Goal: Information Seeking & Learning: Find contact information

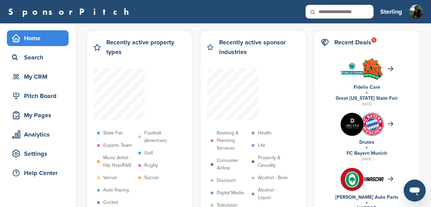
click at [350, 15] on input "text" at bounding box center [340, 12] width 68 height 14
type input "*"
type input "*******"
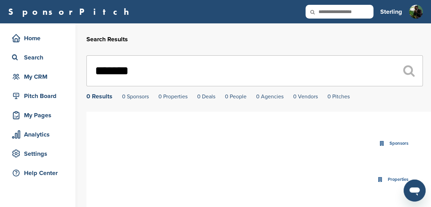
drag, startPoint x: 162, startPoint y: 80, endPoint x: 99, endPoint y: 80, distance: 62.8
click at [99, 80] on input "*******" at bounding box center [254, 70] width 337 height 31
type input "*"
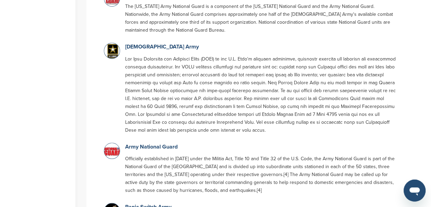
scroll to position [207, 0]
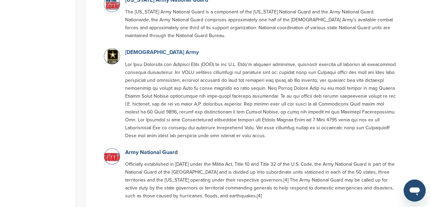
type input "****"
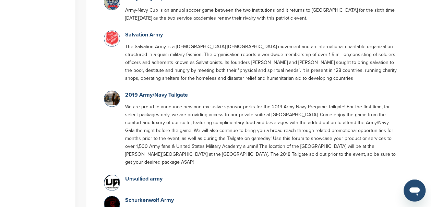
scroll to position [0, 0]
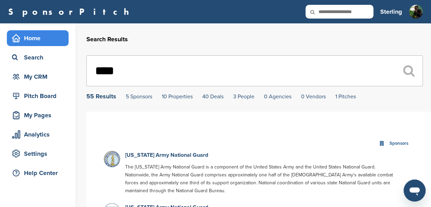
click at [30, 37] on div "Home" at bounding box center [39, 38] width 58 height 12
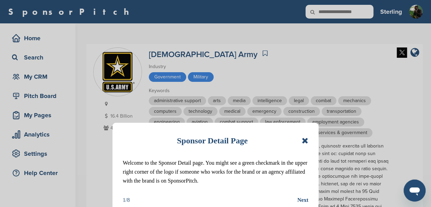
click at [303, 141] on icon at bounding box center [305, 140] width 7 height 8
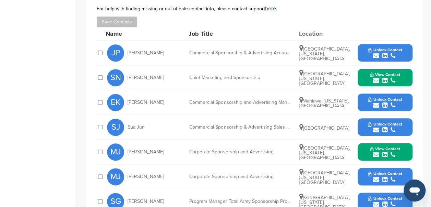
scroll to position [339, 0]
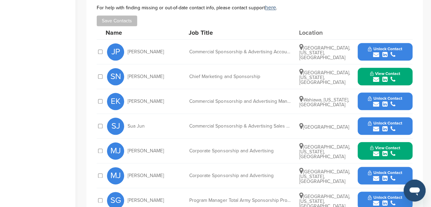
click at [393, 56] on icon "submit" at bounding box center [393, 54] width 5 height 6
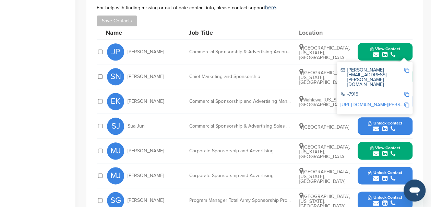
click at [406, 70] on img at bounding box center [407, 70] width 5 height 5
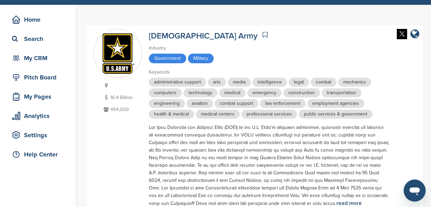
scroll to position [0, 0]
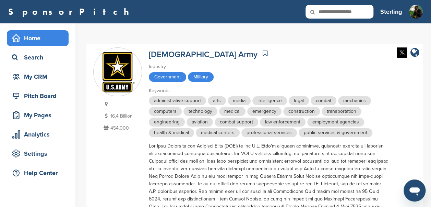
click at [30, 38] on div "Home" at bounding box center [39, 38] width 58 height 12
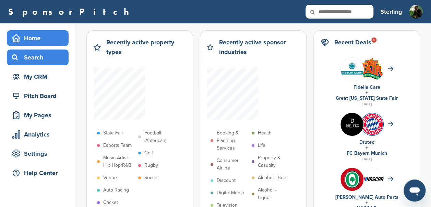
click at [43, 56] on div "Search" at bounding box center [39, 57] width 58 height 12
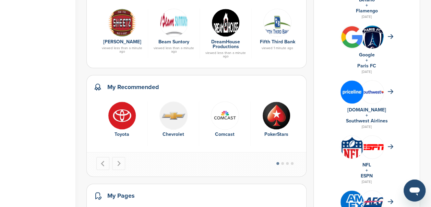
scroll to position [352, 0]
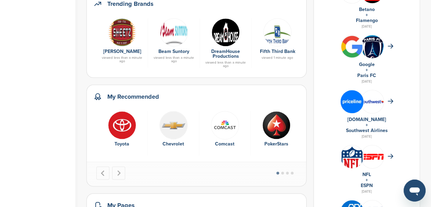
click at [343, 51] on img at bounding box center [352, 46] width 23 height 23
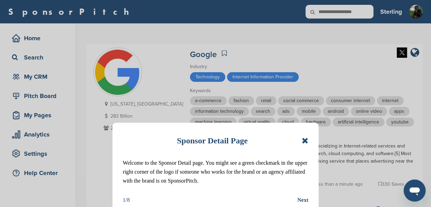
click at [303, 144] on icon at bounding box center [305, 140] width 7 height 8
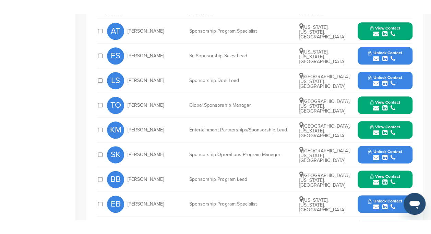
scroll to position [357, 0]
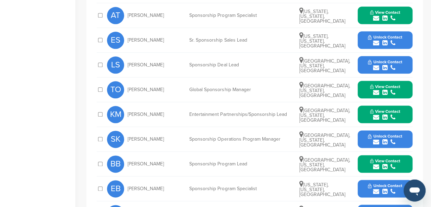
click at [372, 60] on span "Unlock Contact" at bounding box center [385, 61] width 34 height 5
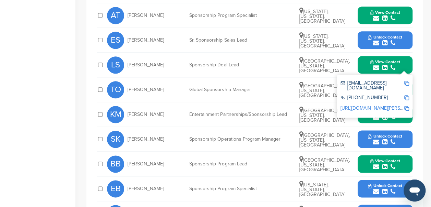
click at [406, 81] on img at bounding box center [407, 83] width 5 height 5
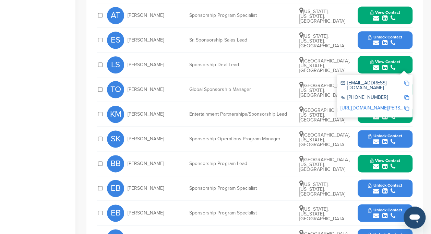
scroll to position [0, 0]
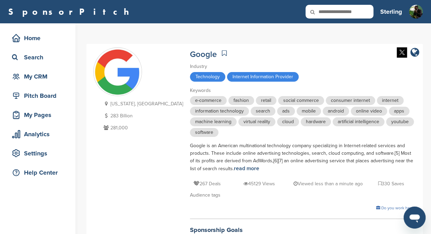
click at [342, 15] on input "text" at bounding box center [340, 12] width 68 height 14
type input "********"
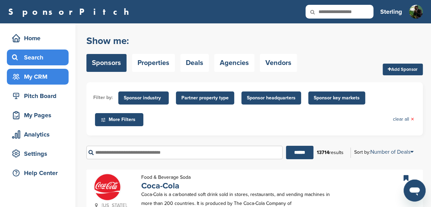
click at [44, 76] on div "My CRM" at bounding box center [39, 76] width 58 height 12
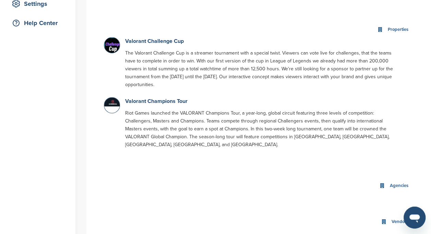
scroll to position [143, 0]
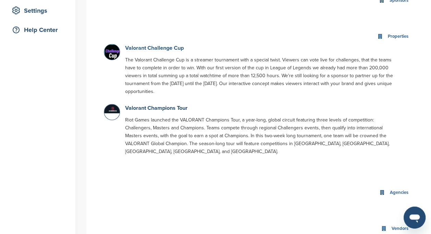
click at [161, 51] on link "Valorant Challenge Cup" at bounding box center [154, 48] width 59 height 7
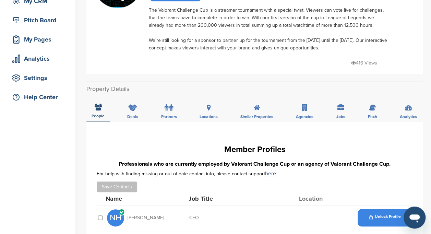
scroll to position [76, 0]
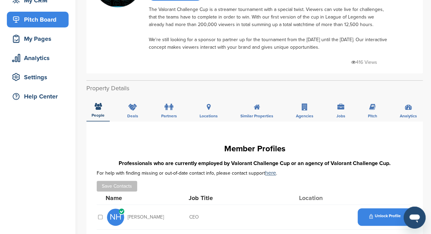
click at [36, 21] on div "Pitch Board" at bounding box center [39, 19] width 58 height 12
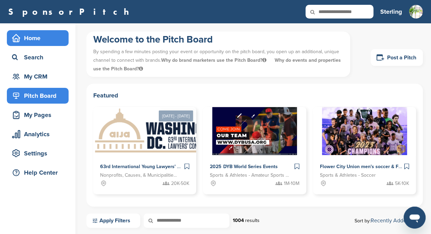
click at [32, 36] on div "Home" at bounding box center [39, 38] width 58 height 12
click at [35, 38] on div "Home" at bounding box center [39, 38] width 58 height 12
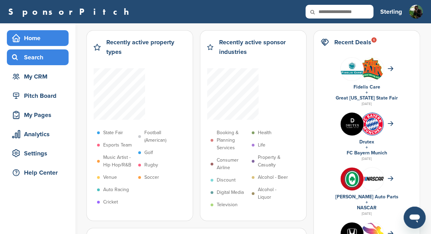
click at [30, 59] on div "Search" at bounding box center [39, 57] width 58 height 12
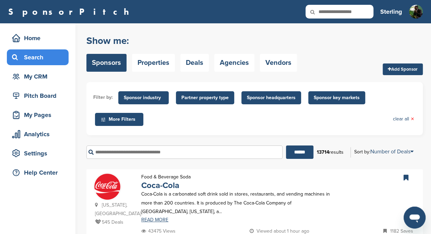
click at [37, 74] on div "My CRM" at bounding box center [39, 76] width 58 height 12
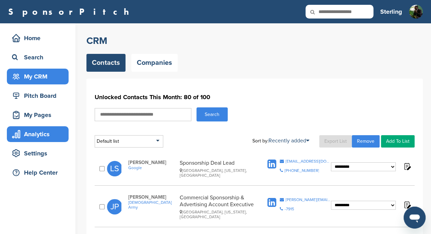
click at [33, 132] on div "Analytics" at bounding box center [39, 134] width 58 height 12
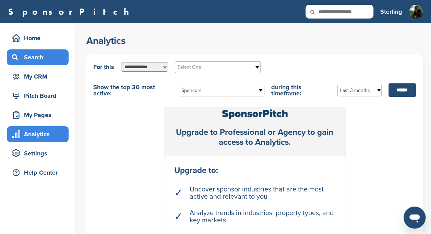
click at [33, 60] on div "Search" at bounding box center [39, 57] width 58 height 12
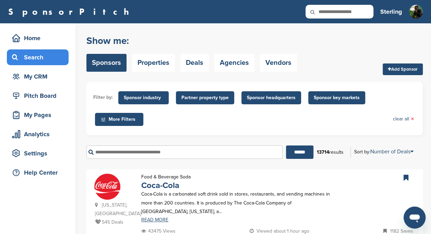
click at [351, 15] on input "text" at bounding box center [340, 12] width 68 height 14
type input "********"
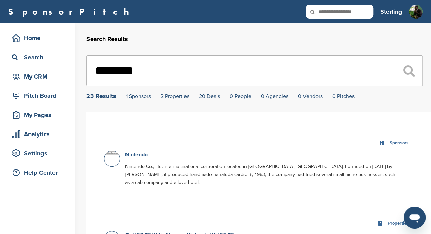
click at [128, 158] on link "Nintendo" at bounding box center [136, 154] width 23 height 7
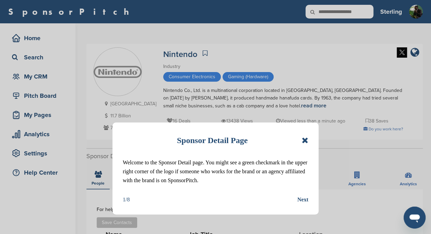
click at [304, 141] on icon at bounding box center [305, 140] width 7 height 8
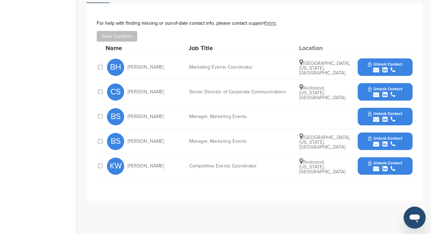
scroll to position [196, 0]
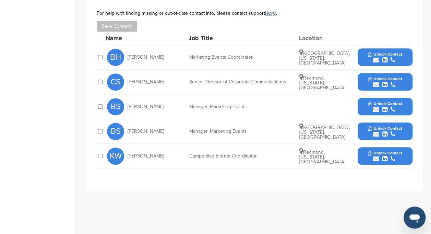
click at [377, 57] on icon "submit" at bounding box center [376, 60] width 6 height 6
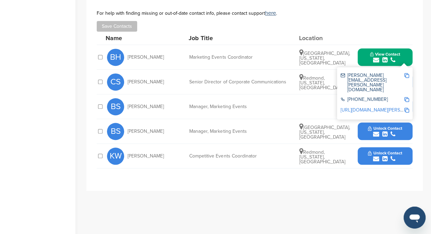
click at [407, 75] on img at bounding box center [407, 75] width 5 height 5
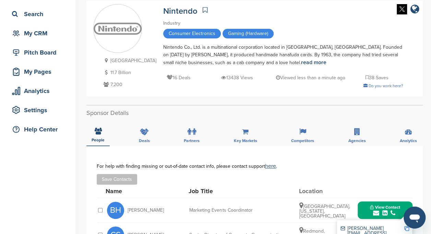
scroll to position [10, 0]
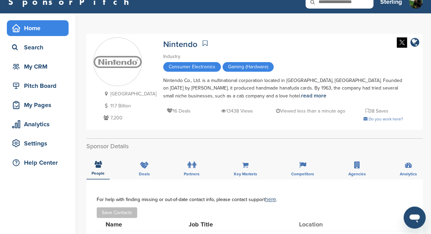
click at [14, 29] on icon at bounding box center [16, 28] width 8 height 8
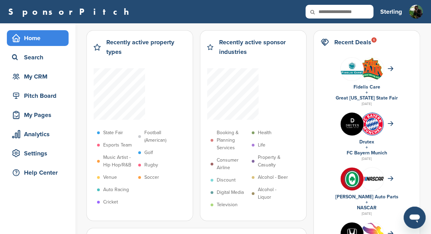
click at [336, 11] on input "text" at bounding box center [340, 12] width 68 height 14
type input "******"
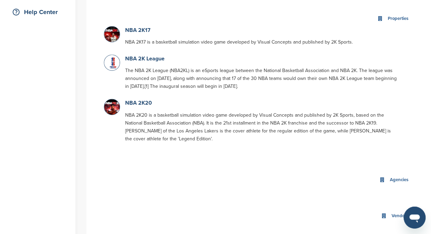
scroll to position [165, 0]
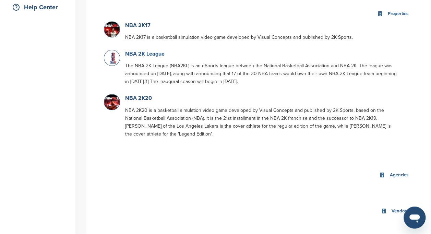
click at [156, 54] on link "NBA 2K League" at bounding box center [144, 53] width 39 height 7
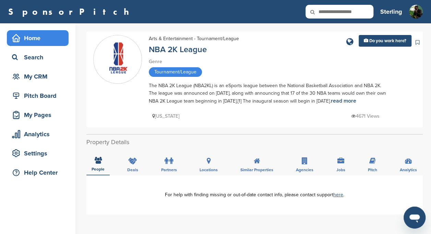
click at [45, 36] on div "Home" at bounding box center [39, 38] width 58 height 12
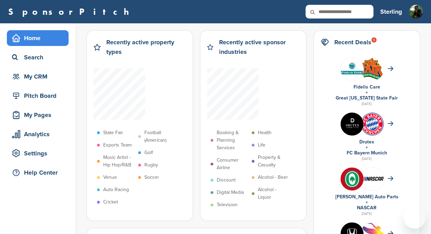
click at [348, 9] on input "text" at bounding box center [340, 12] width 68 height 14
type input "*********"
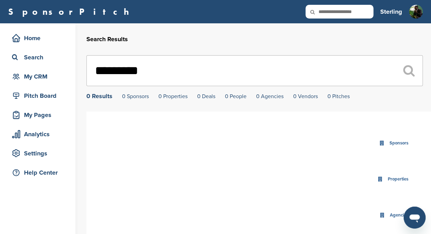
click at [170, 69] on input "*********" at bounding box center [254, 70] width 337 height 31
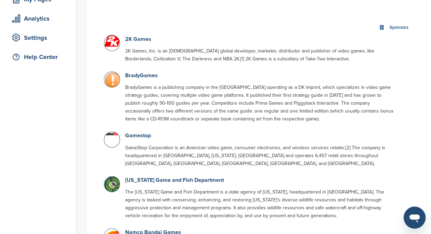
scroll to position [120, 0]
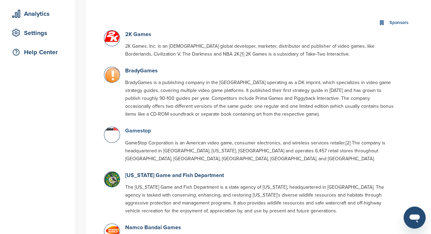
type input "********"
click at [142, 134] on link "Gamestop" at bounding box center [138, 130] width 26 height 7
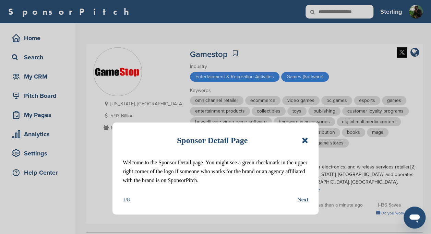
click at [305, 138] on icon at bounding box center [305, 140] width 7 height 8
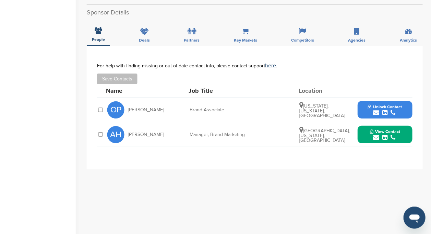
scroll to position [245, 0]
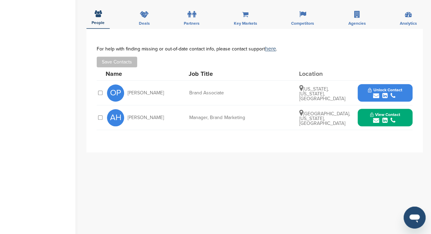
click at [369, 87] on span "Unlock Contact" at bounding box center [385, 89] width 34 height 5
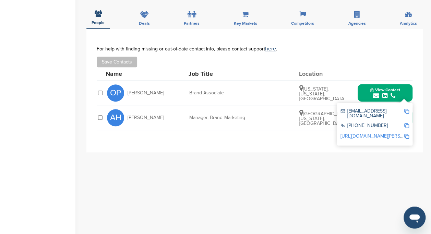
click at [410, 103] on div "[EMAIL_ADDRESS][DOMAIN_NAME] [PHONE_NUMBER] [URL][DOMAIN_NAME][PERSON_NAME]" at bounding box center [374, 124] width 75 height 43
click at [407, 109] on img at bounding box center [407, 111] width 5 height 5
